Goal: Task Accomplishment & Management: Complete application form

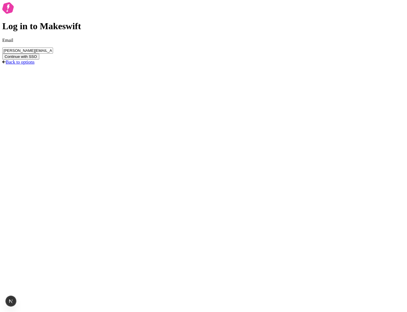
type input "[PERSON_NAME][EMAIL_ADDRESS][DOMAIN_NAME]"
click at [2, 54] on button "Continue with SSO" at bounding box center [20, 57] width 37 height 6
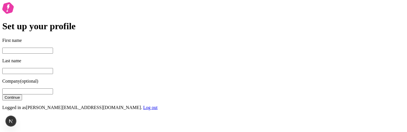
click at [53, 54] on input "First name" at bounding box center [27, 51] width 51 height 6
type input "[PERSON_NAME]"
type input "sso"
click at [2, 94] on button "Continue" at bounding box center [12, 97] width 20 height 6
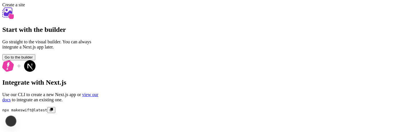
click at [35, 60] on button "Go to the builder" at bounding box center [18, 57] width 33 height 6
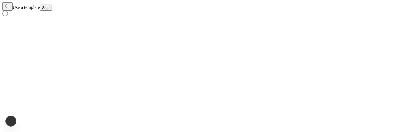
click at [50, 5] on span "Skip" at bounding box center [45, 7] width 7 height 4
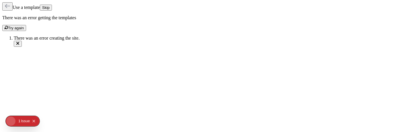
click at [50, 6] on span "Skip" at bounding box center [45, 7] width 7 height 4
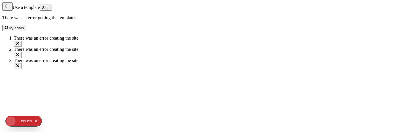
click at [50, 6] on span "Skip" at bounding box center [45, 7] width 7 height 4
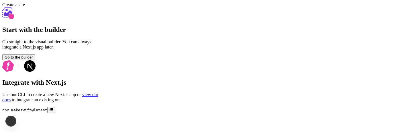
click at [33, 59] on span "Go to the builder" at bounding box center [19, 57] width 28 height 4
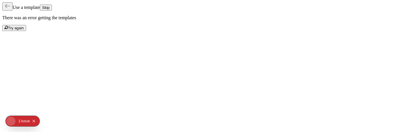
click at [50, 7] on span "Skip" at bounding box center [45, 7] width 7 height 4
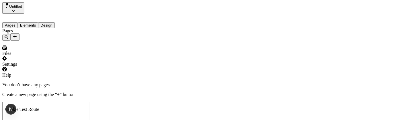
click at [17, 5] on span "Untitled" at bounding box center [15, 6] width 13 height 4
click at [222, 97] on div "You don’t have any pages Create a new page using the “+” button" at bounding box center [203, 89] width 402 height 15
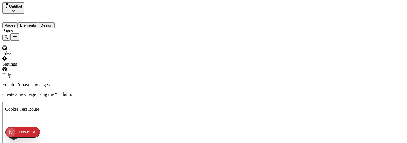
click at [57, 67] on div "Settings" at bounding box center [36, 61] width 69 height 11
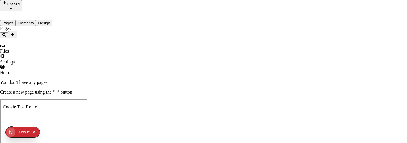
scroll to position [45, 0]
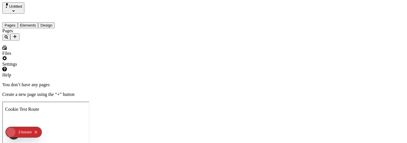
click at [62, 67] on div "Settings" at bounding box center [36, 61] width 69 height 11
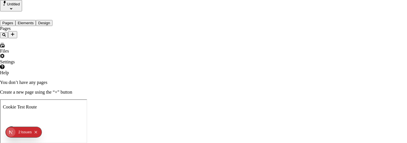
scroll to position [45, 0]
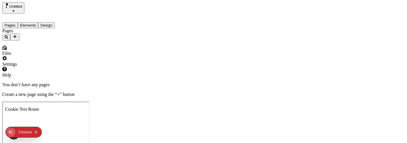
click at [17, 34] on icon "Add new" at bounding box center [15, 36] width 5 height 5
click at [84, 35] on span "Blank page" at bounding box center [77, 37] width 21 height 5
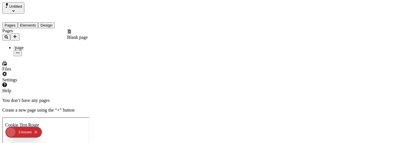
click at [17, 34] on icon "Add new" at bounding box center [15, 36] width 5 height 5
click at [74, 35] on div at bounding box center [77, 32] width 21 height 6
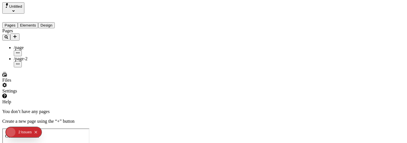
click at [56, 105] on div "Help" at bounding box center [36, 99] width 69 height 11
click at [101, 124] on div "You don’t have any pages Create a new page using the “+” button" at bounding box center [203, 116] width 402 height 15
click at [60, 94] on div "Settings" at bounding box center [36, 88] width 69 height 11
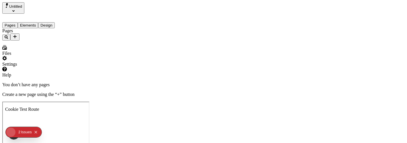
click at [17, 35] on icon "Add new" at bounding box center [14, 36] width 3 height 3
click at [46, 41] on div "Pages" at bounding box center [36, 34] width 69 height 12
click at [19, 33] on button "Add new" at bounding box center [14, 36] width 9 height 7
click at [46, 41] on div "Pages" at bounding box center [36, 34] width 69 height 12
click at [35, 22] on button "Elements" at bounding box center [28, 25] width 21 height 6
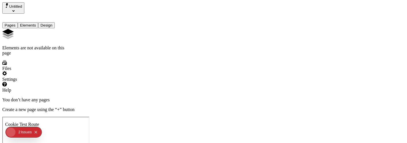
click at [11, 22] on button "Pages" at bounding box center [9, 25] width 15 height 6
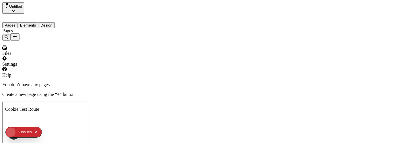
click at [60, 67] on div "Settings" at bounding box center [36, 61] width 69 height 11
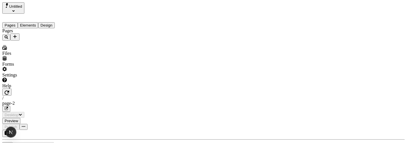
type input "/page-2"
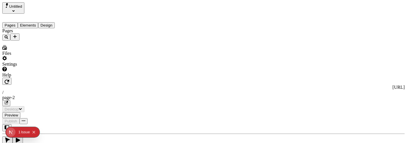
type input "/page-2"
click at [50, 41] on div "Pages" at bounding box center [36, 34] width 69 height 12
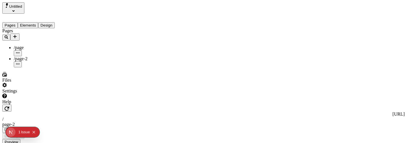
click at [44, 94] on div "Settings" at bounding box center [36, 88] width 69 height 11
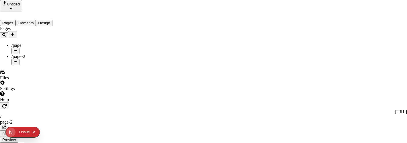
scroll to position [45, 0]
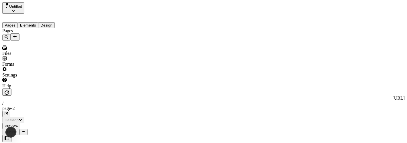
type input "/page-2"
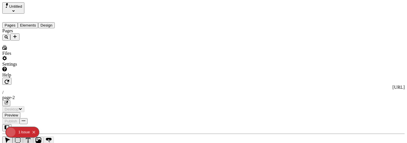
type input "/page-2"
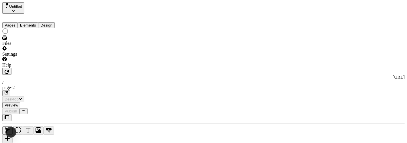
type input "/page-2"
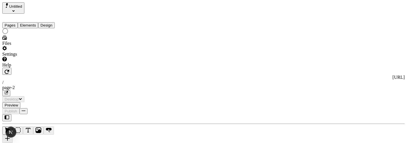
type input "/page-2"
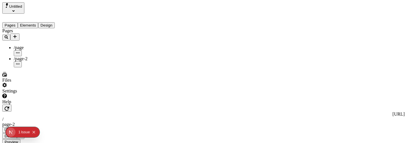
click at [13, 7] on span "Untitled" at bounding box center [15, 6] width 13 height 4
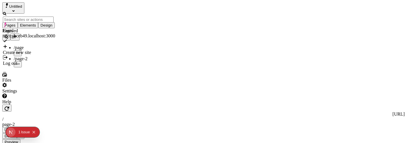
click at [24, 61] on div "Log out" at bounding box center [29, 63] width 52 height 5
